Goal: Task Accomplishment & Management: Manage account settings

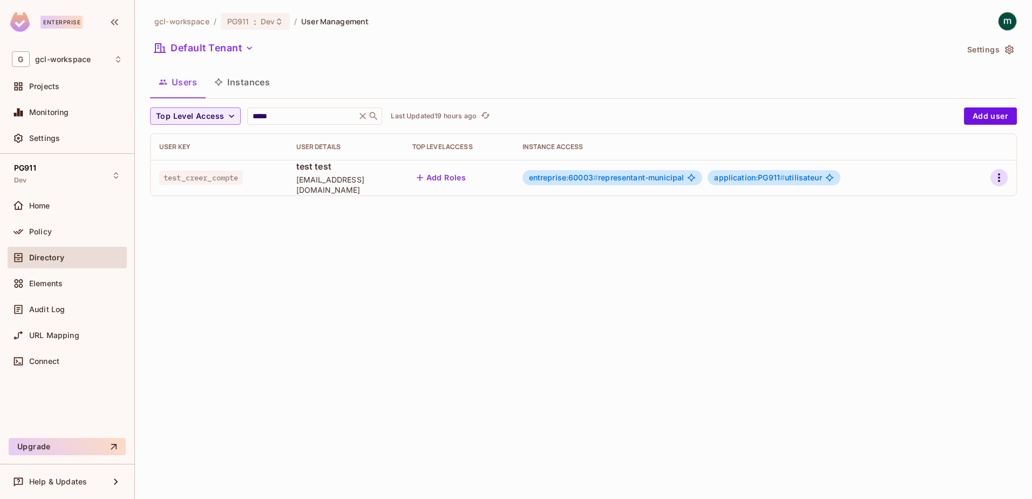
click at [1000, 178] on icon "button" at bounding box center [999, 177] width 13 height 13
click at [940, 202] on div "Edit" at bounding box center [942, 202] width 15 height 11
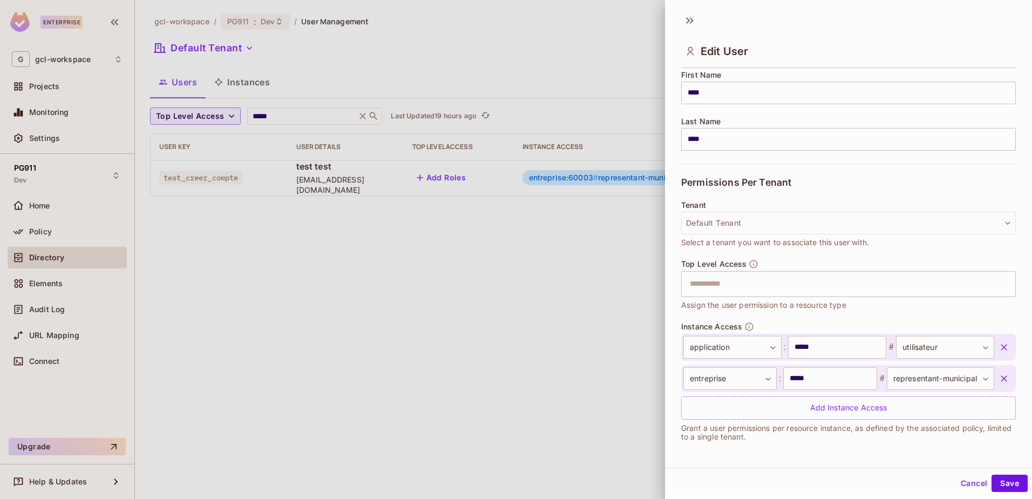
scroll to position [2, 0]
click at [999, 344] on icon "button" at bounding box center [1004, 345] width 11 height 11
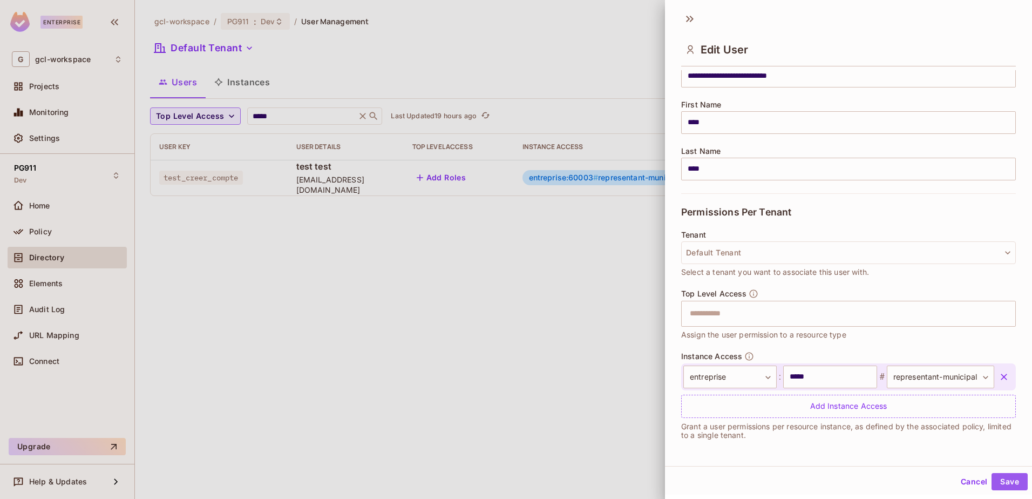
drag, startPoint x: 996, startPoint y: 481, endPoint x: 897, endPoint y: 450, distance: 104.0
click at [997, 481] on button "Save" at bounding box center [1010, 481] width 36 height 17
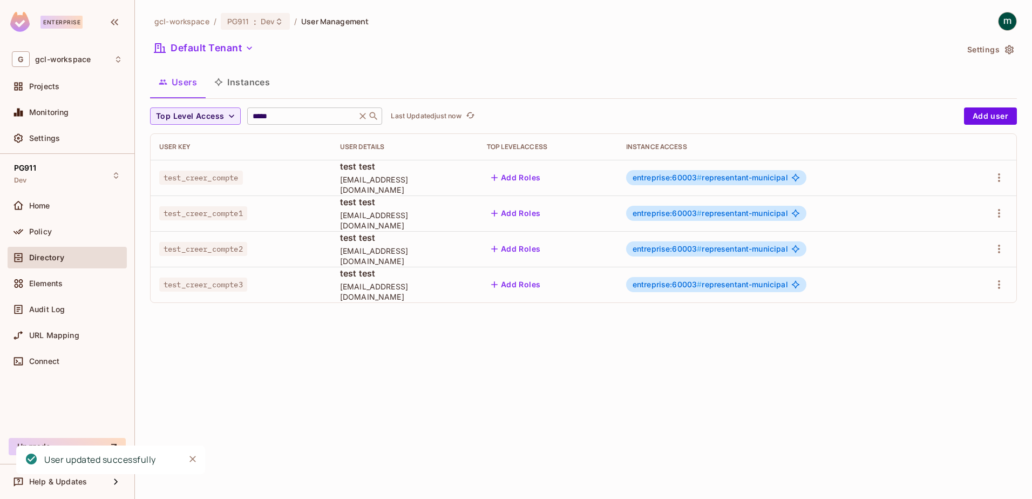
click at [281, 117] on input "*****" at bounding box center [301, 116] width 103 height 11
type input "*"
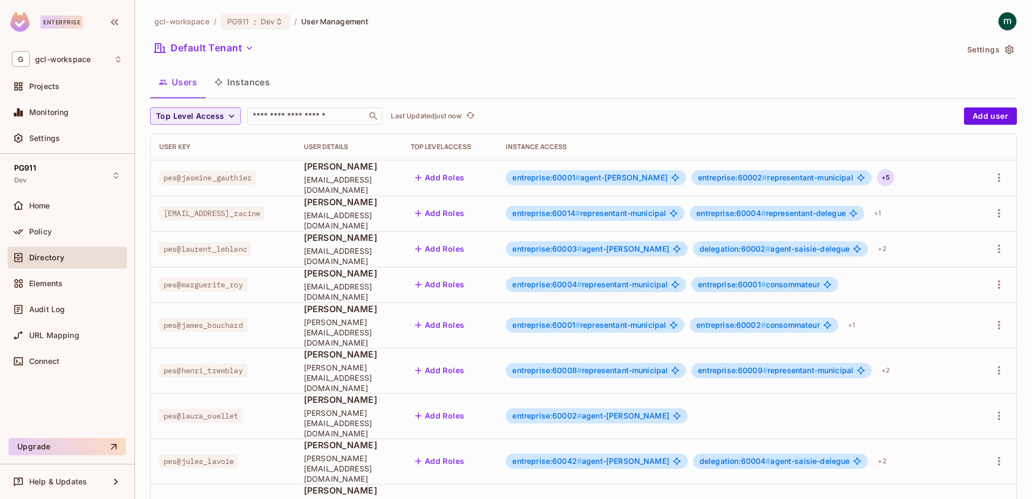
click at [880, 175] on div "+ 5" at bounding box center [885, 177] width 17 height 17
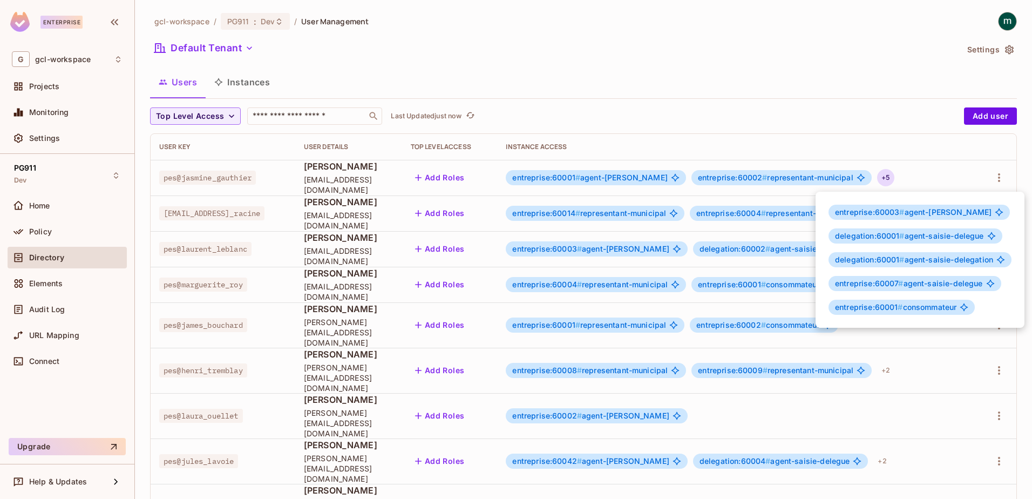
click at [701, 64] on div at bounding box center [516, 249] width 1032 height 499
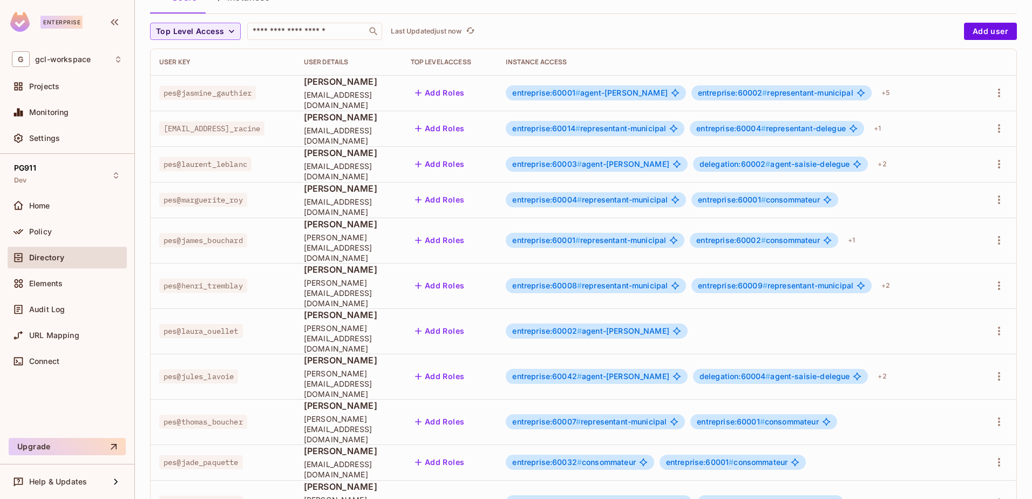
scroll to position [0, 0]
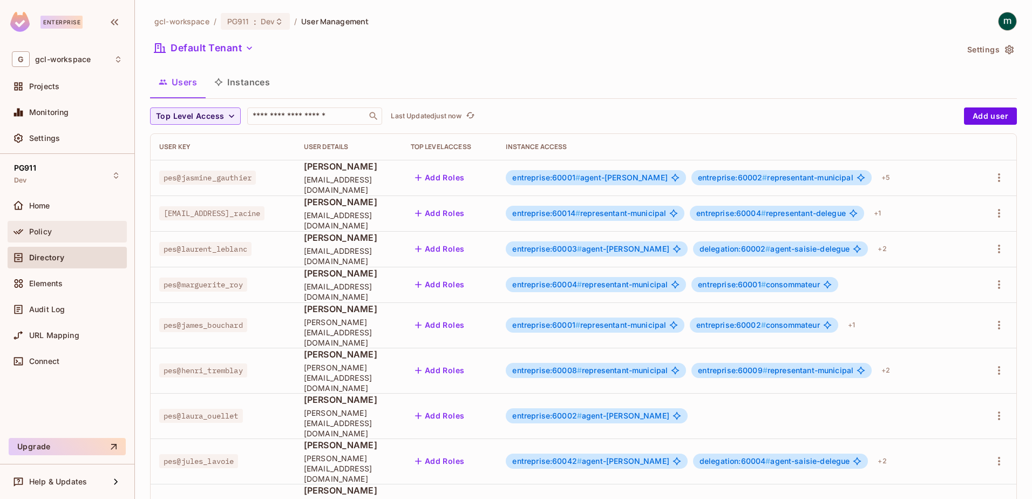
click at [30, 224] on div "Policy" at bounding box center [67, 232] width 119 height 22
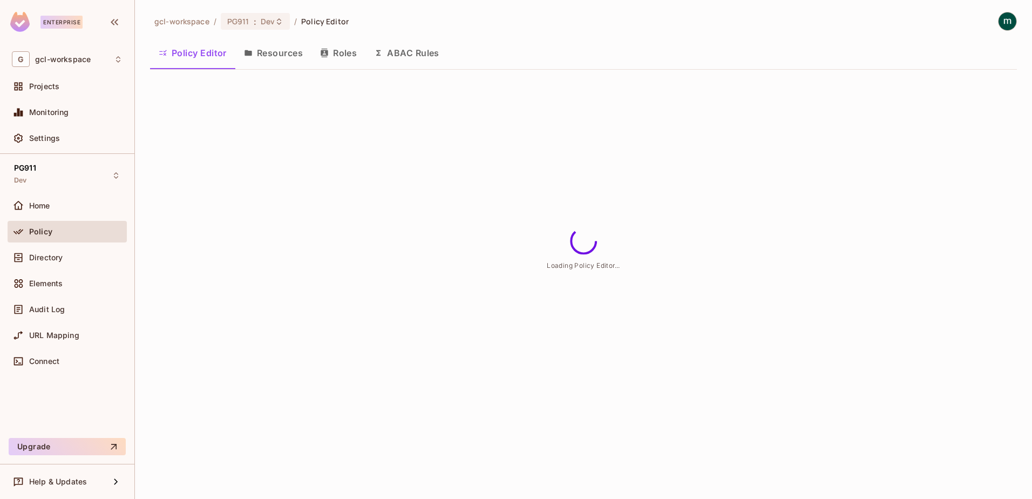
click at [344, 53] on button "Roles" at bounding box center [338, 52] width 54 height 27
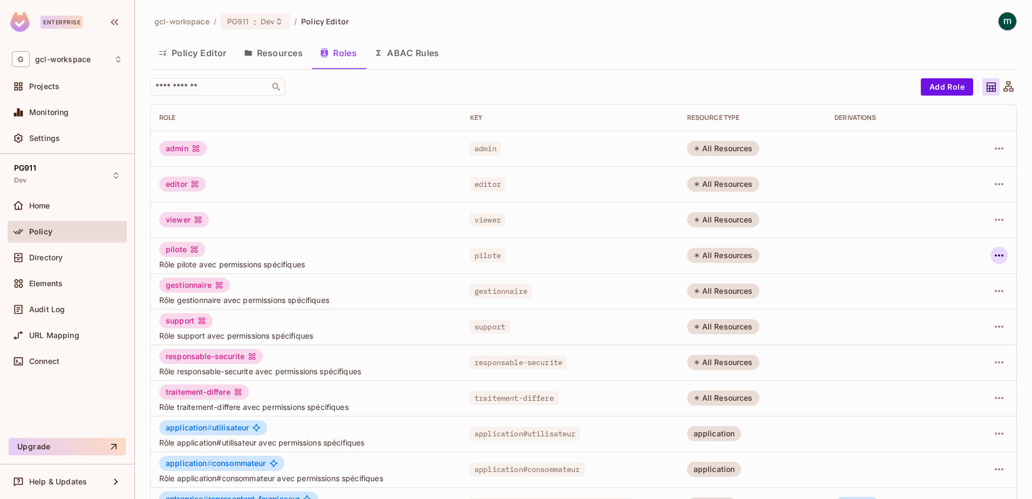
click at [993, 257] on icon "button" at bounding box center [999, 255] width 13 height 13
drag, startPoint x: 754, startPoint y: 24, endPoint x: 726, endPoint y: 27, distance: 28.2
click at [754, 24] on div at bounding box center [516, 249] width 1032 height 499
click at [38, 255] on span "Directory" at bounding box center [45, 257] width 33 height 9
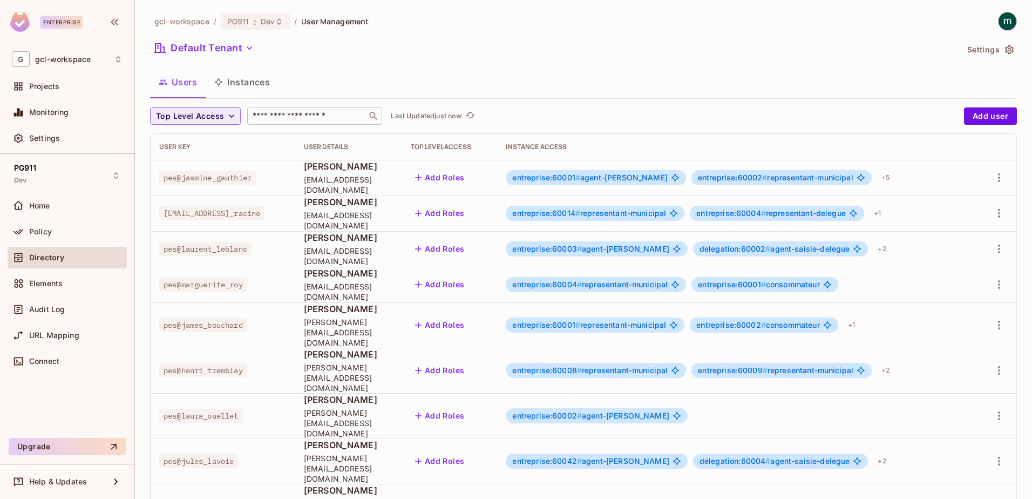
click at [305, 119] on input "text" at bounding box center [306, 116] width 113 height 11
click at [422, 178] on icon "button" at bounding box center [418, 177] width 6 height 6
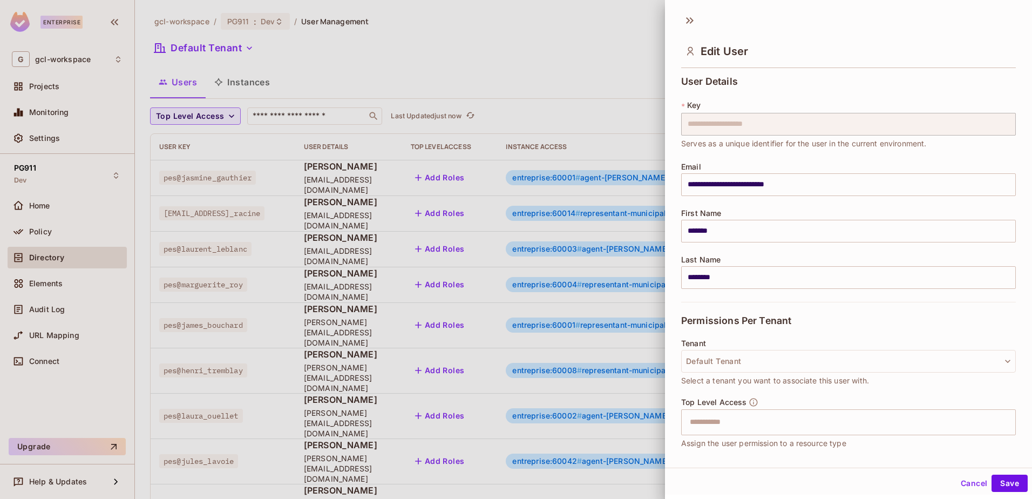
click at [959, 480] on button "Cancel" at bounding box center [974, 482] width 35 height 17
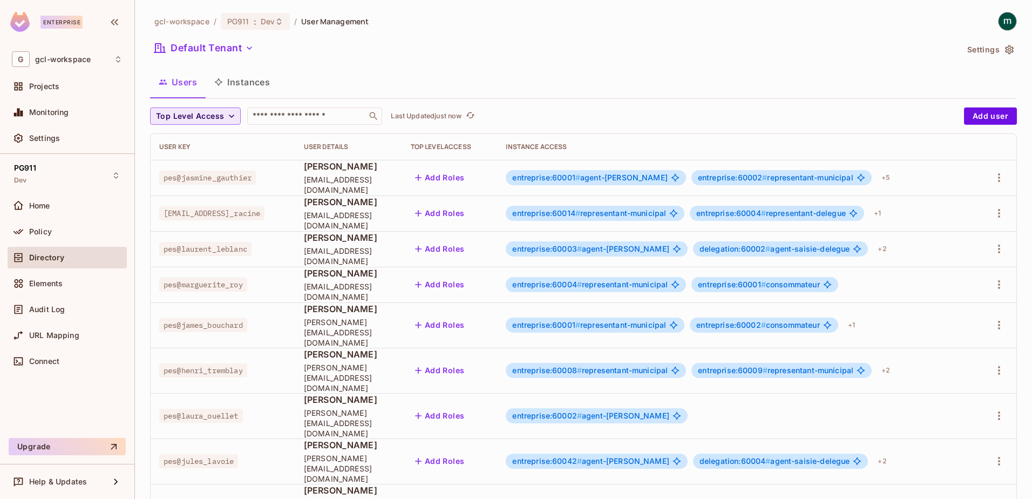
click at [229, 117] on icon "button" at bounding box center [231, 116] width 11 height 11
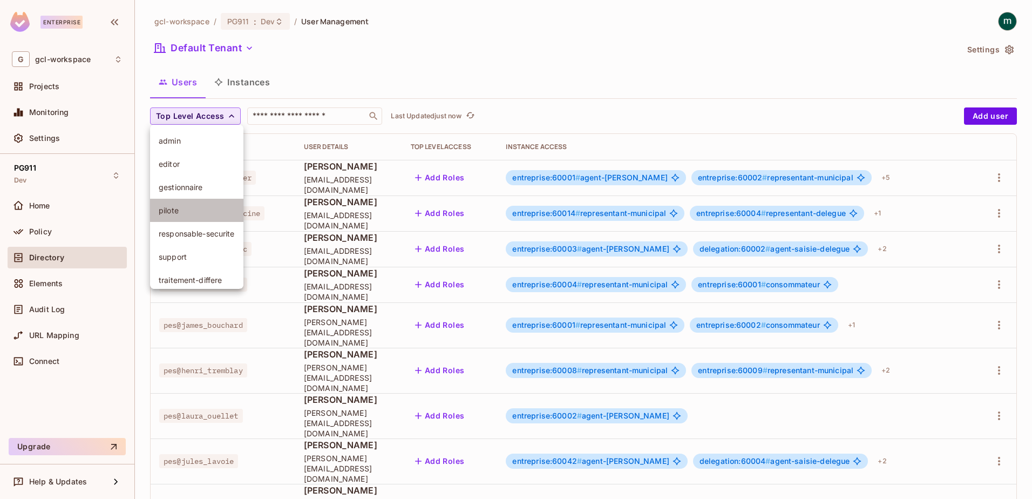
click at [173, 208] on span "pilote" at bounding box center [197, 210] width 76 height 10
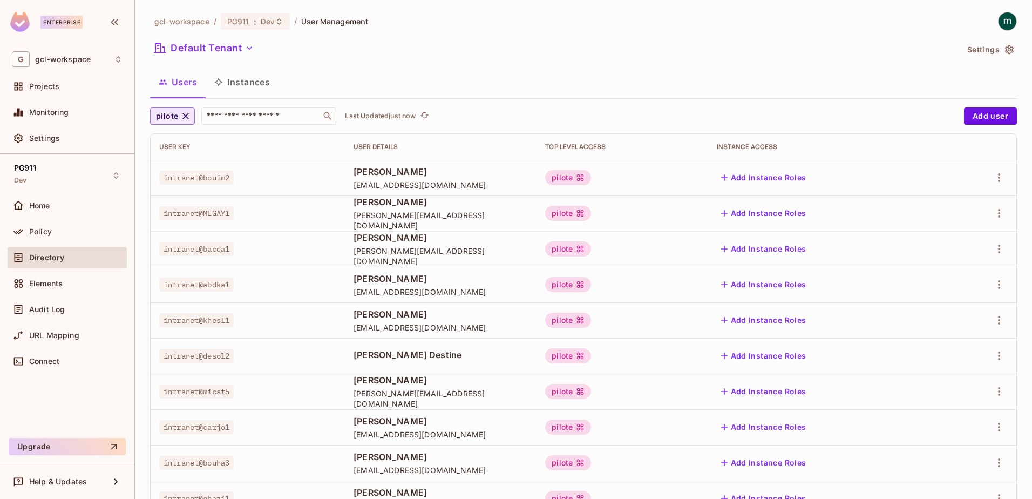
click at [579, 72] on div "Users Instances" at bounding box center [583, 82] width 867 height 27
